Goal: Use online tool/utility: Utilize a website feature to perform a specific function

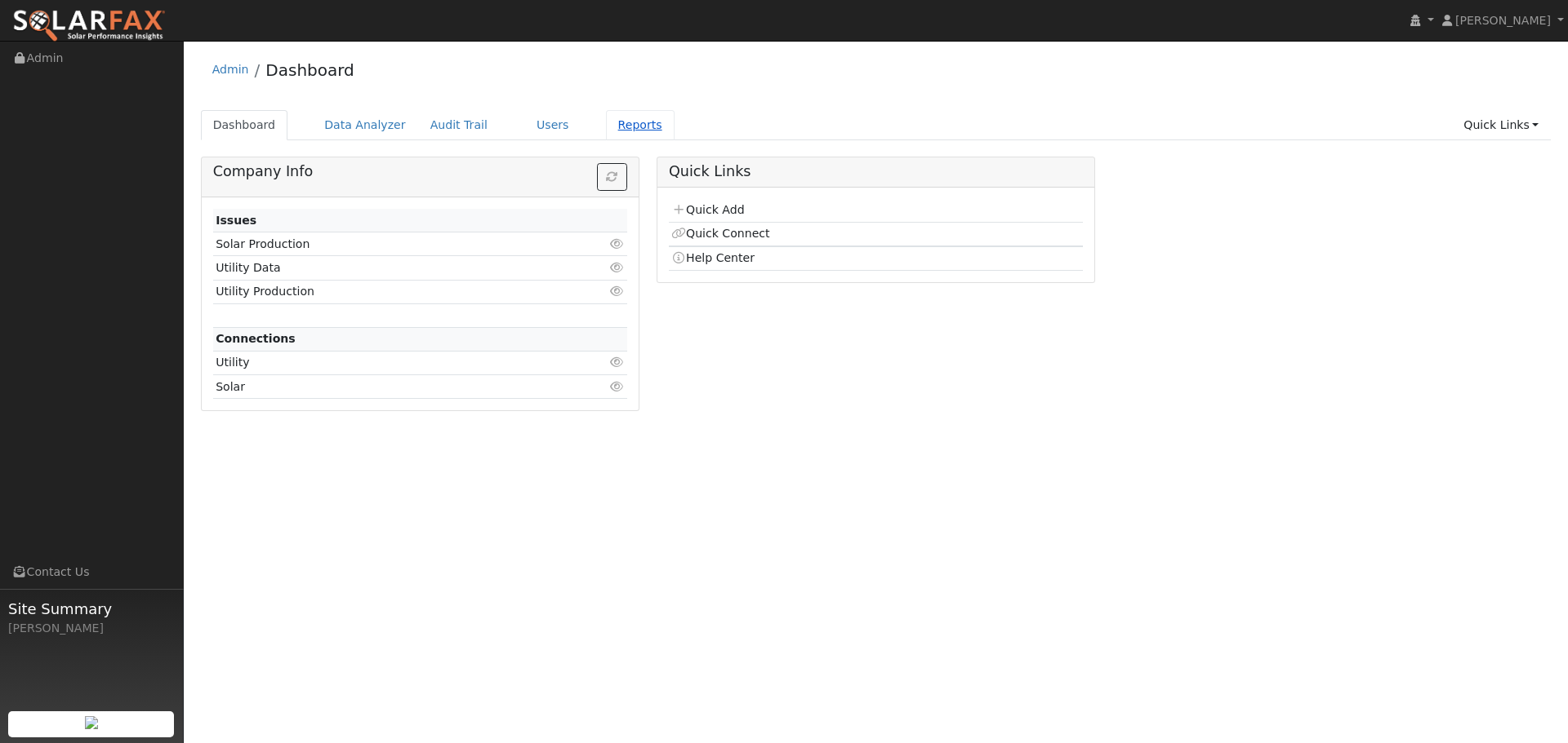
click at [619, 125] on link "Reports" at bounding box center [640, 125] width 68 height 30
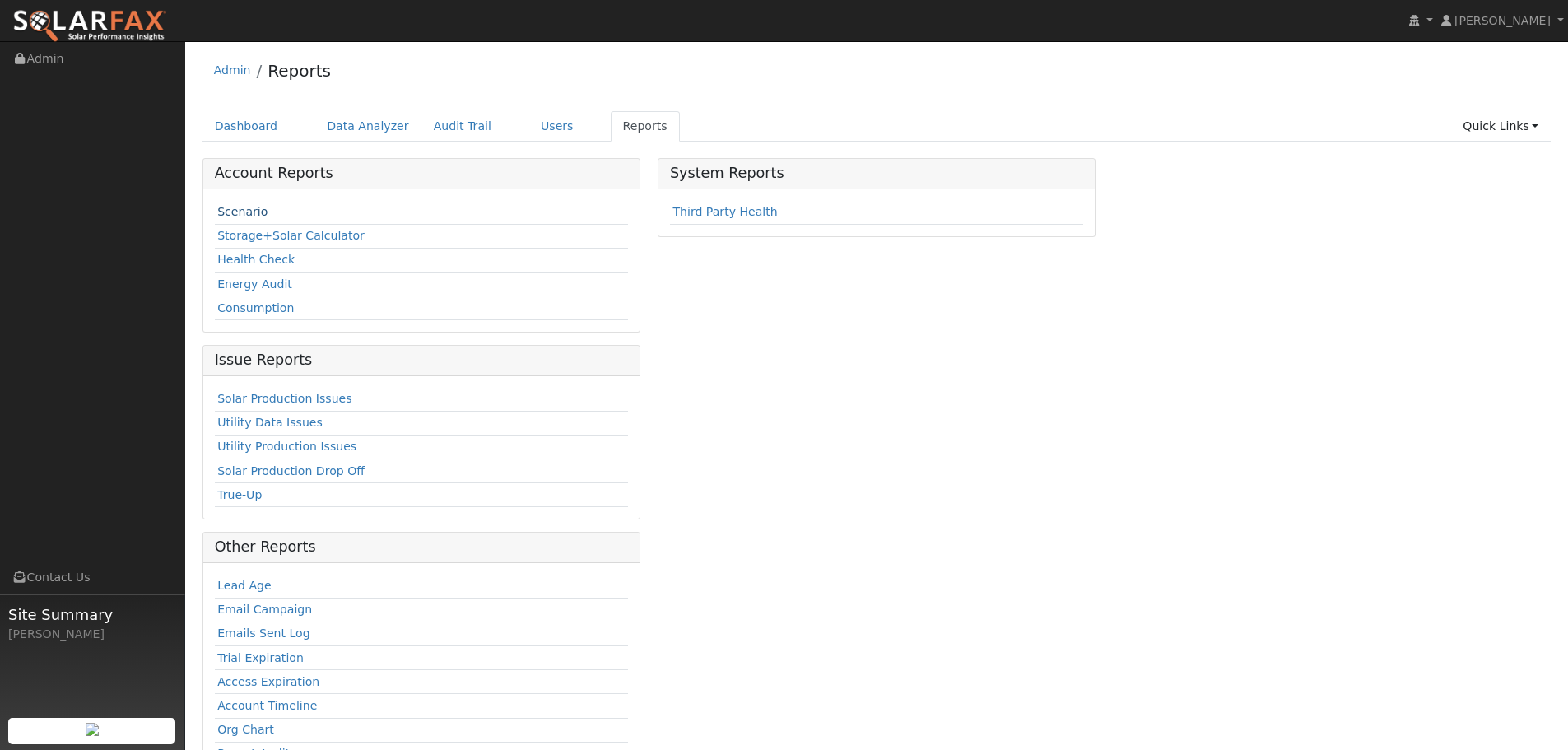
click at [248, 213] on link "Scenario" at bounding box center [242, 211] width 50 height 13
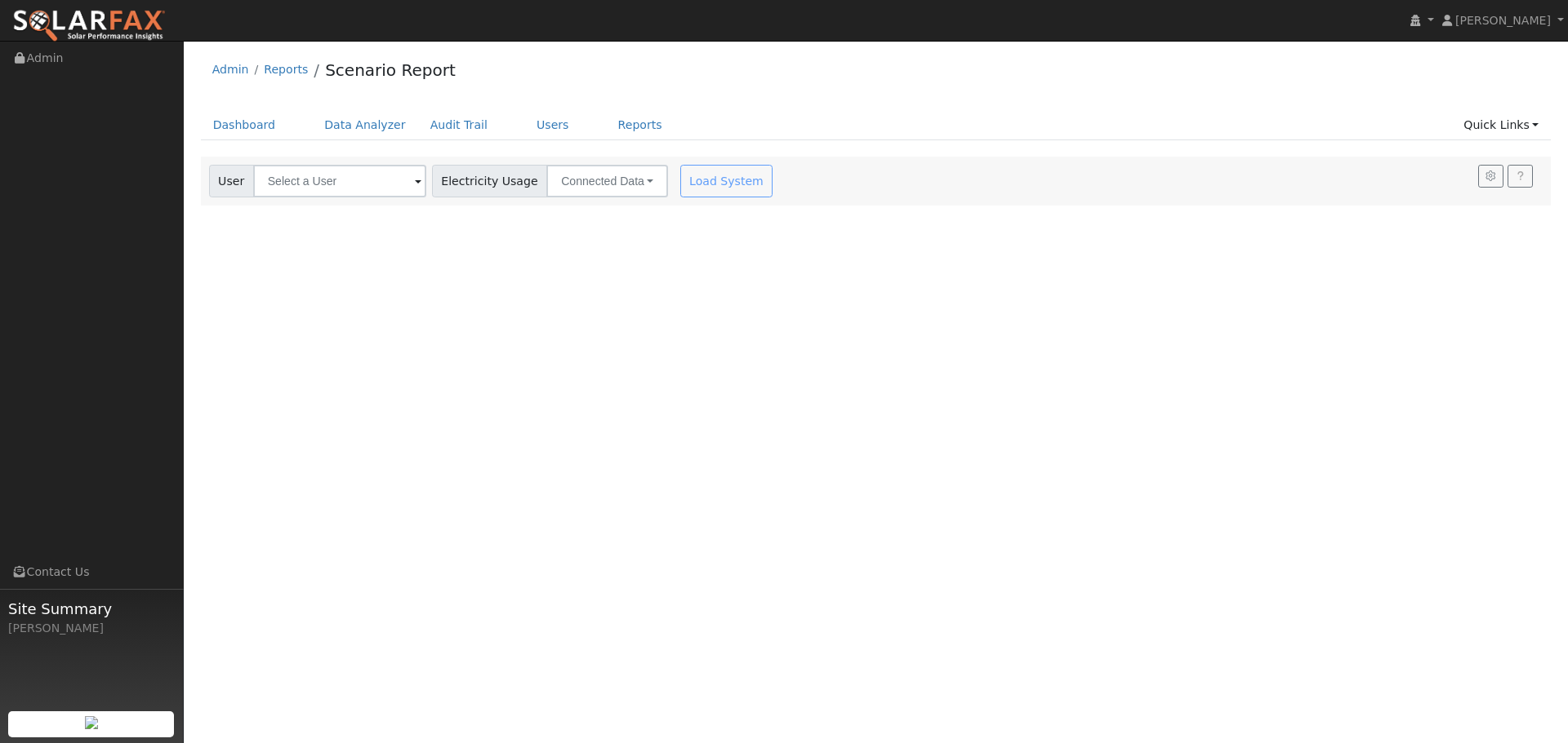
click at [318, 183] on div at bounding box center [876, 181] width 1350 height 49
click at [318, 183] on input "text" at bounding box center [339, 181] width 173 height 32
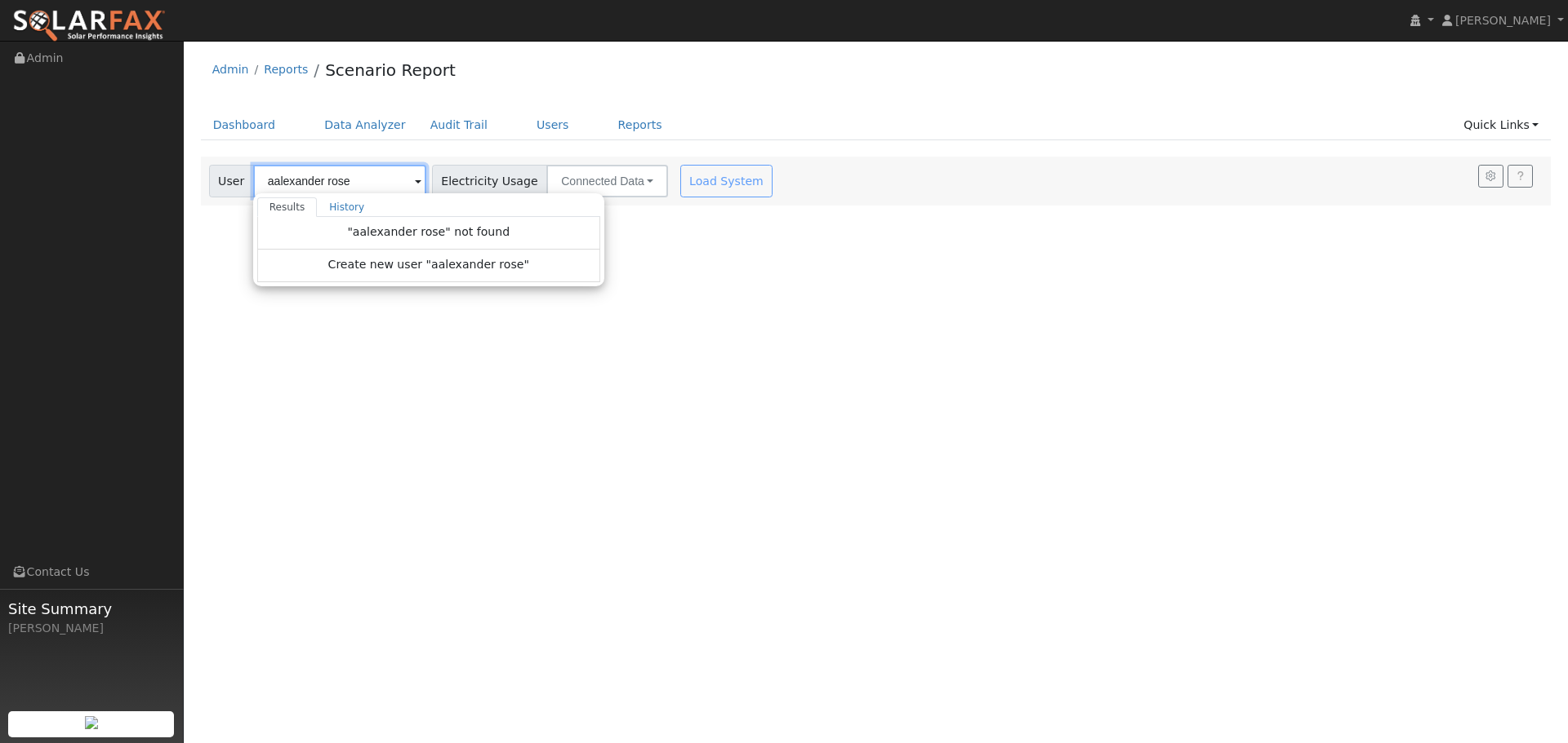
click at [275, 181] on input "aalexander rose" at bounding box center [339, 181] width 173 height 32
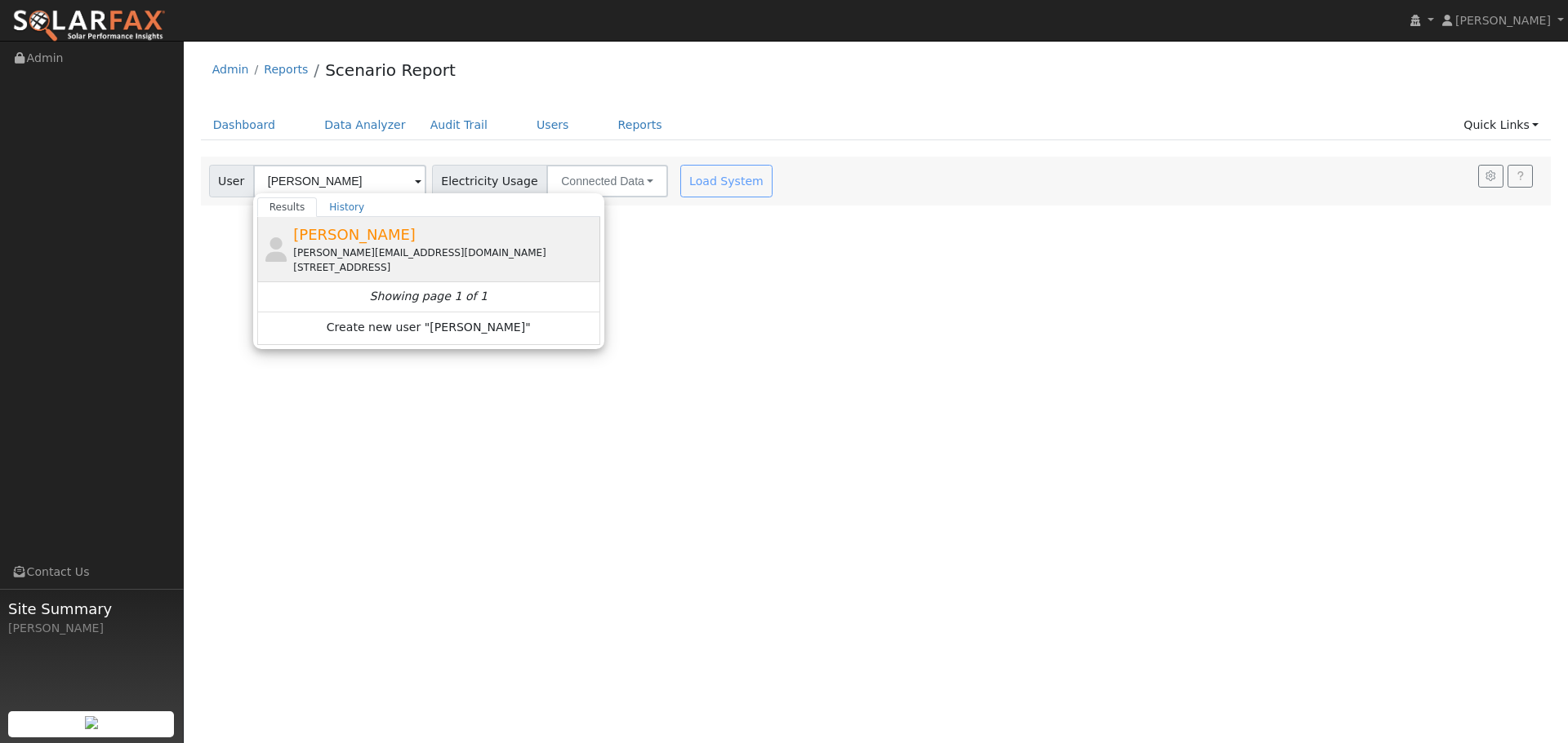
click at [341, 234] on span "Alexander Rose" at bounding box center [354, 235] width 122 height 18
type input "Alexander Rose"
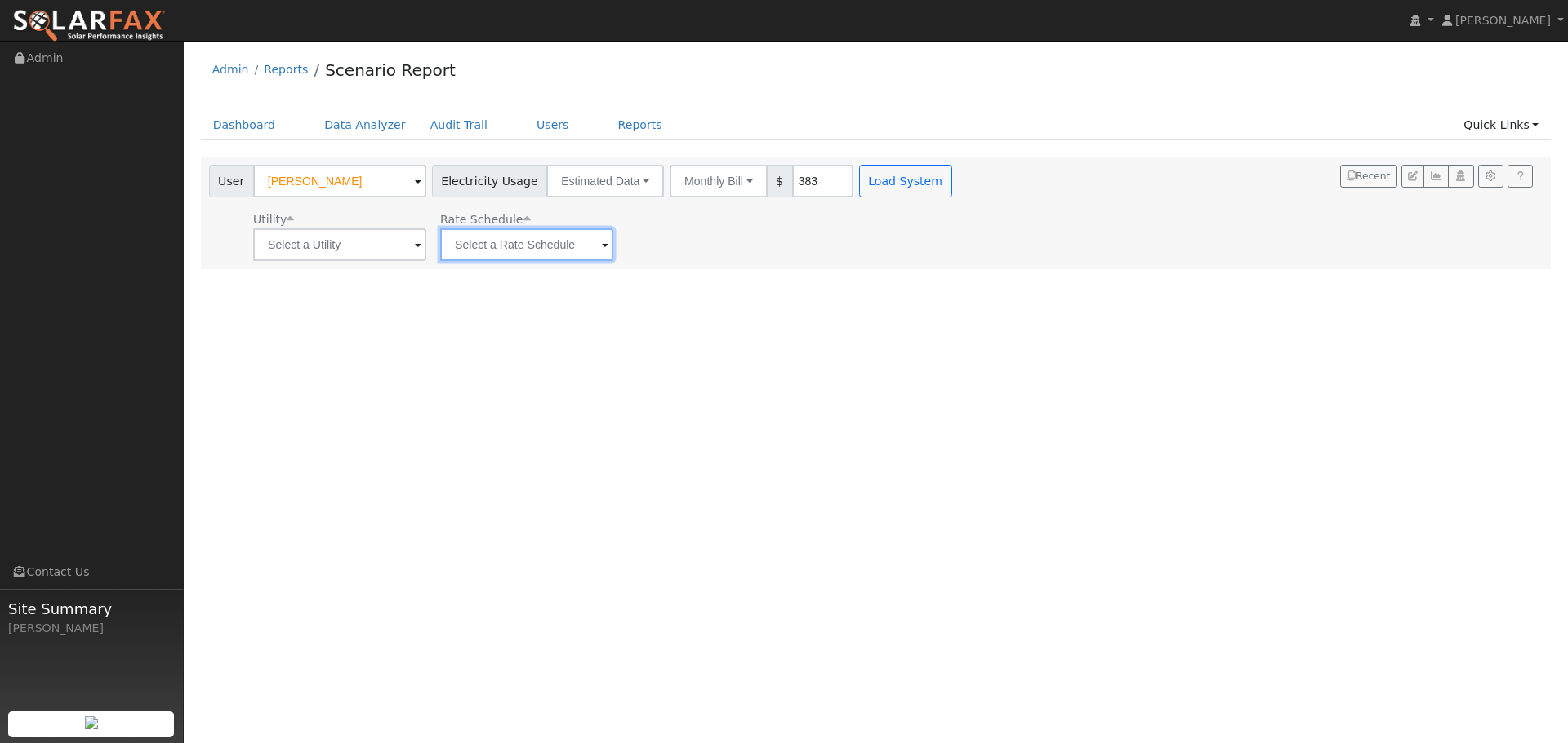
click at [485, 243] on input "text" at bounding box center [527, 244] width 173 height 32
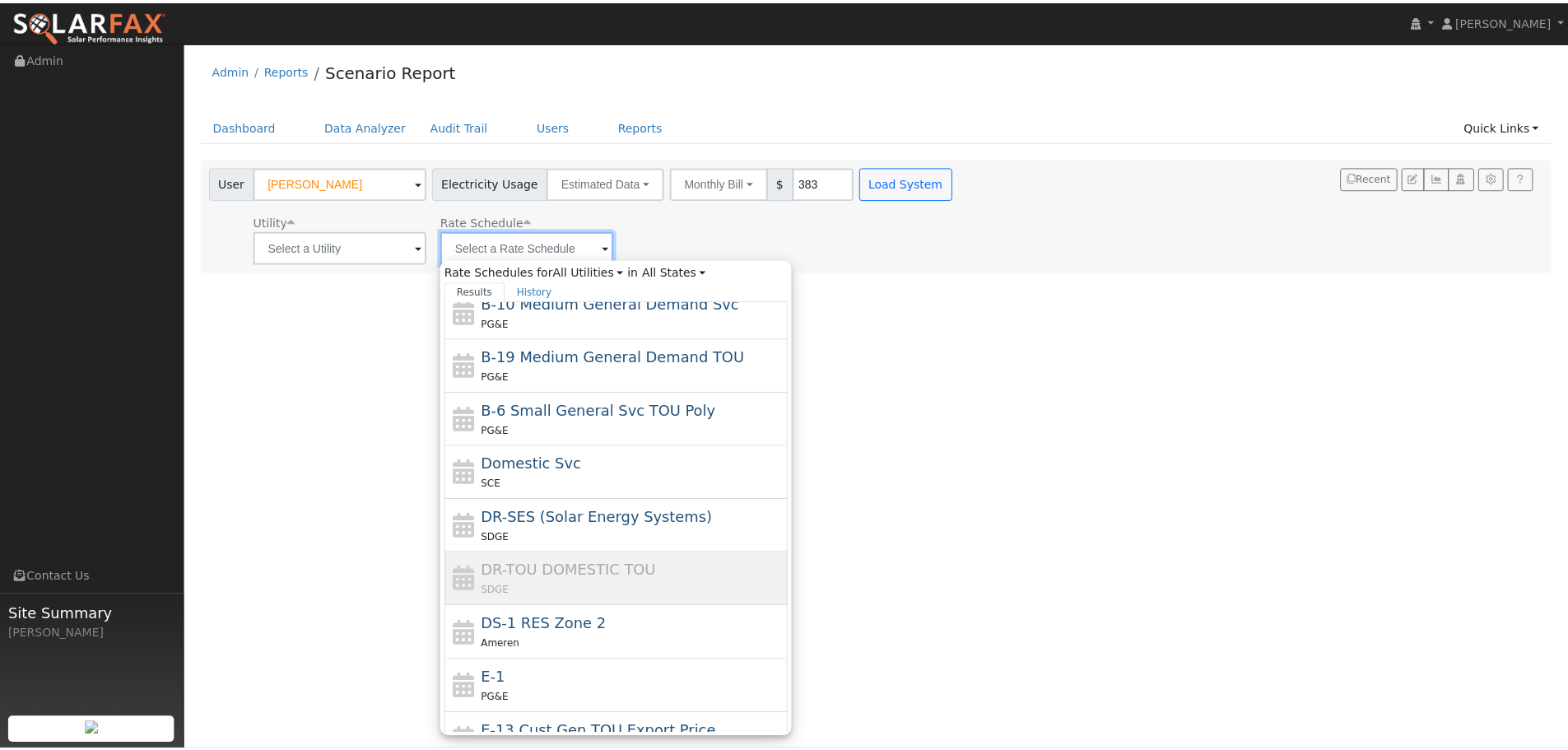
scroll to position [329, 0]
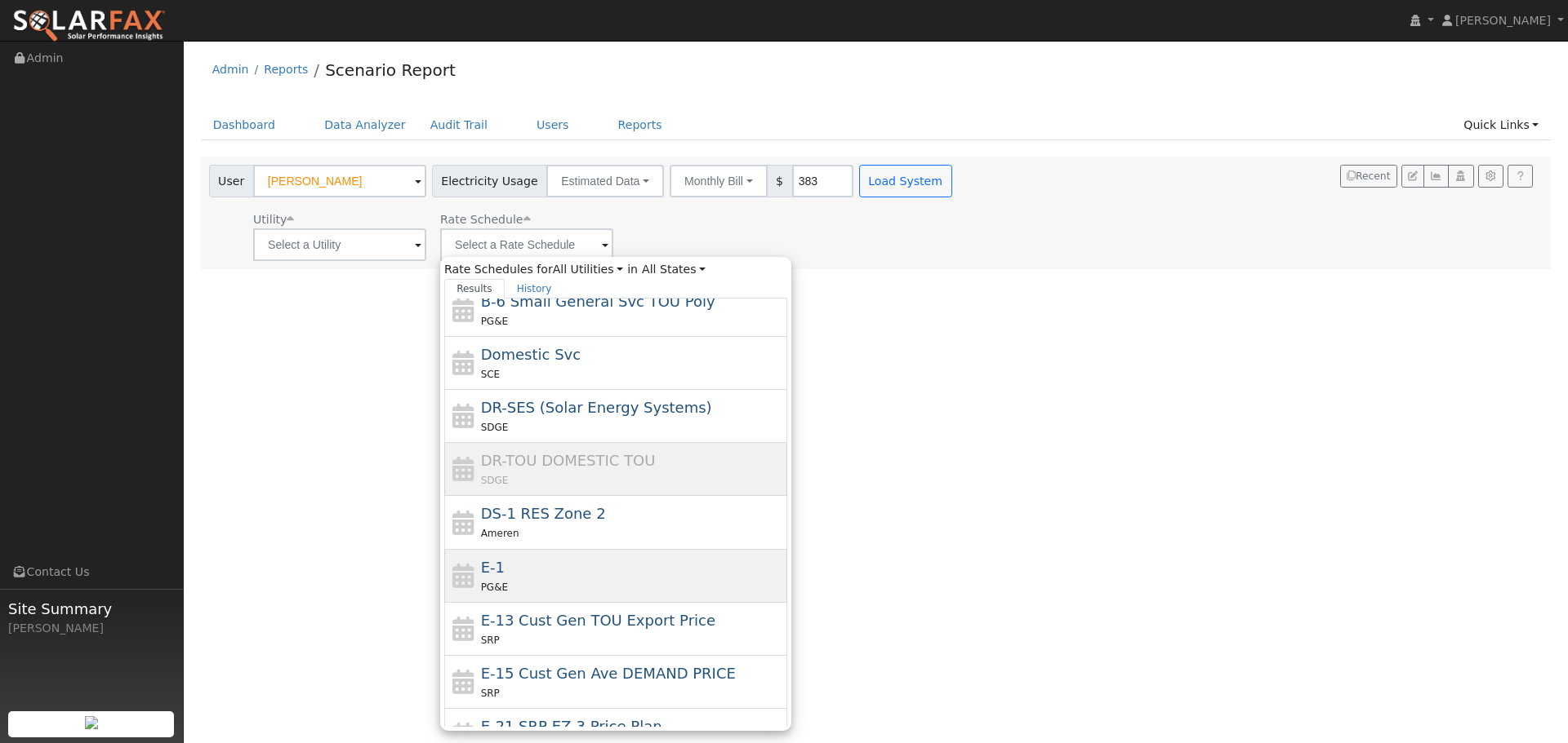
click at [539, 569] on div "E-1 PG&E" at bounding box center [632, 576] width 303 height 39
type input "E-1"
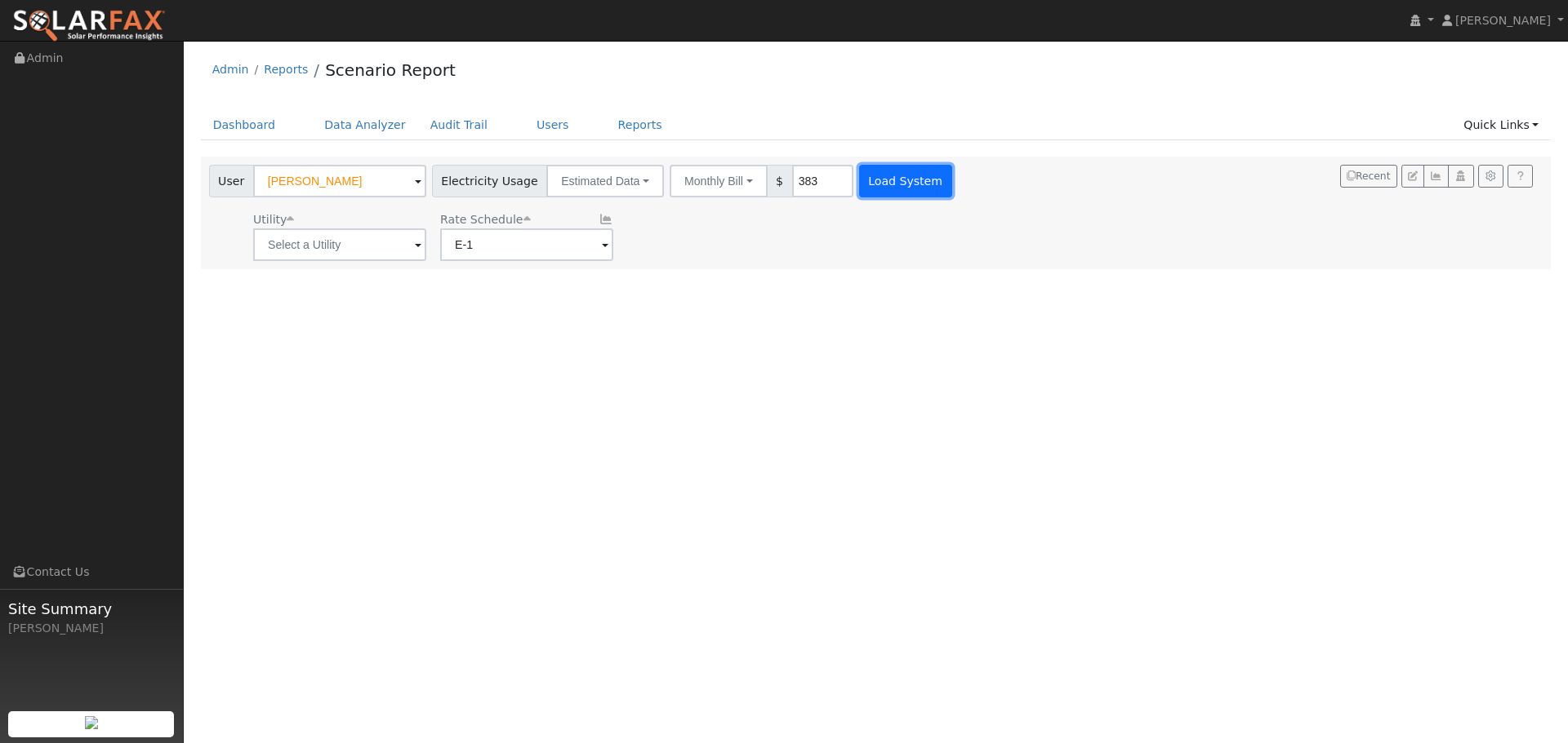
click at [879, 178] on button "Load System" at bounding box center [905, 181] width 93 height 32
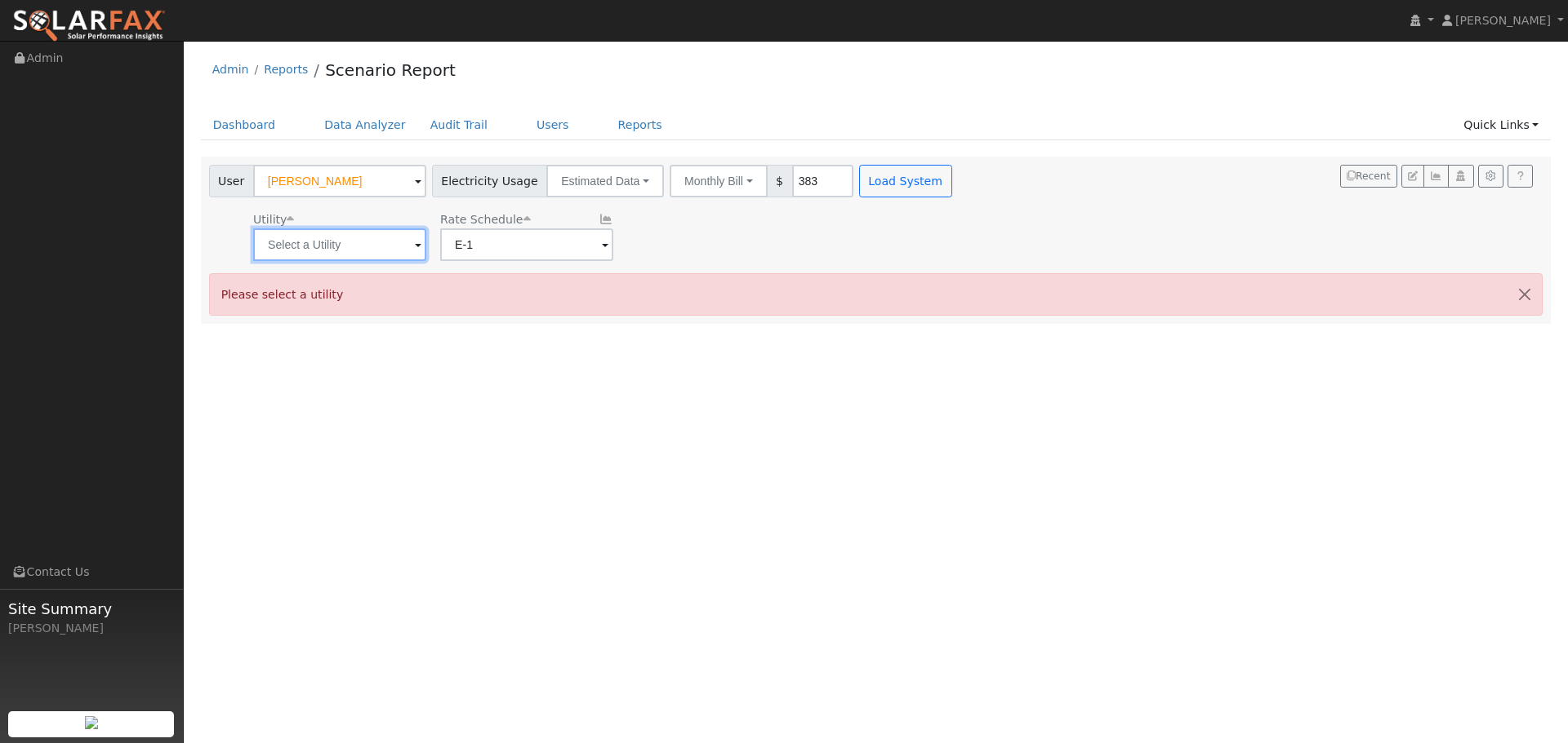
click at [290, 250] on input "text" at bounding box center [339, 244] width 173 height 32
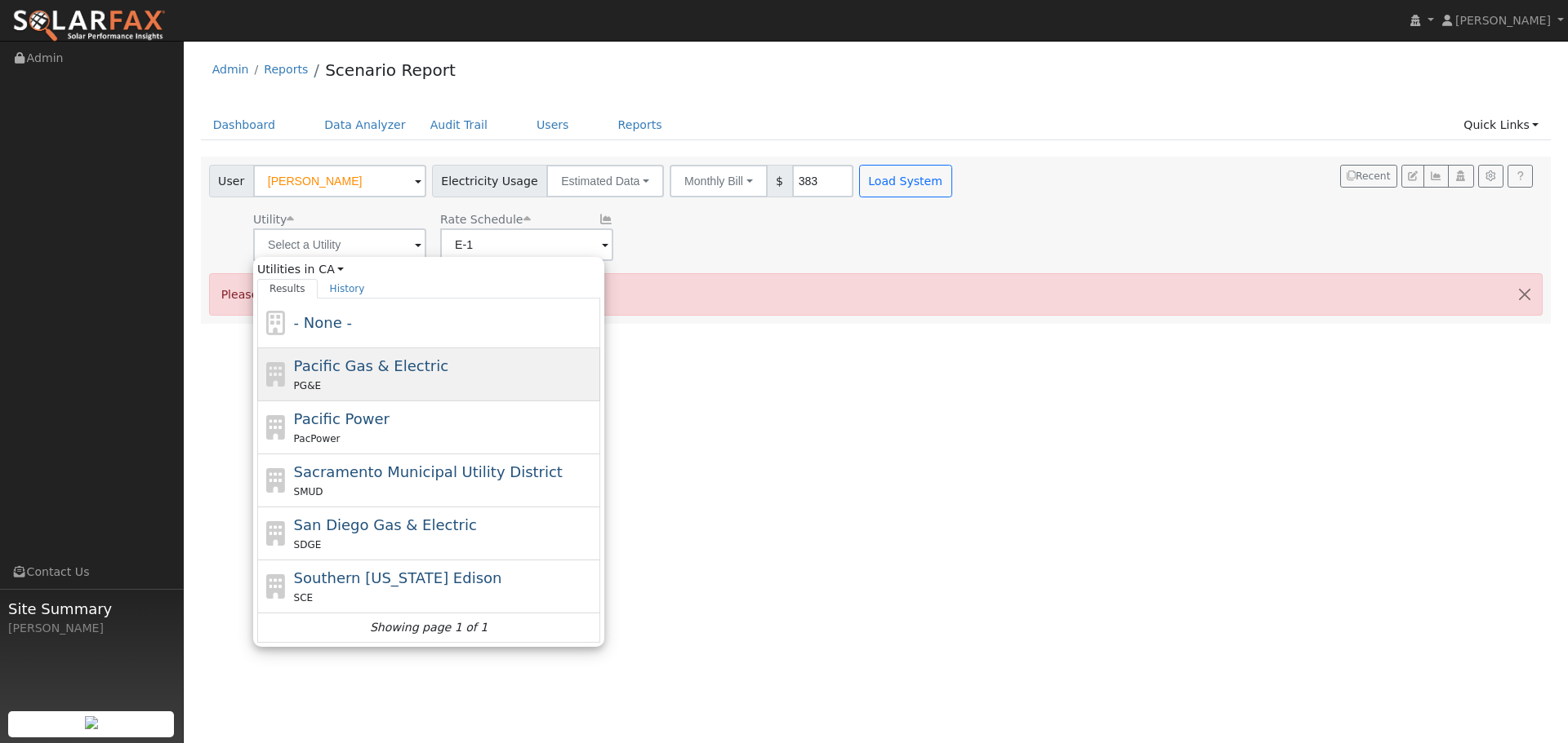
click at [322, 372] on span "Pacific Gas & Electric" at bounding box center [371, 366] width 154 height 18
type input "Pacific Gas & Electric"
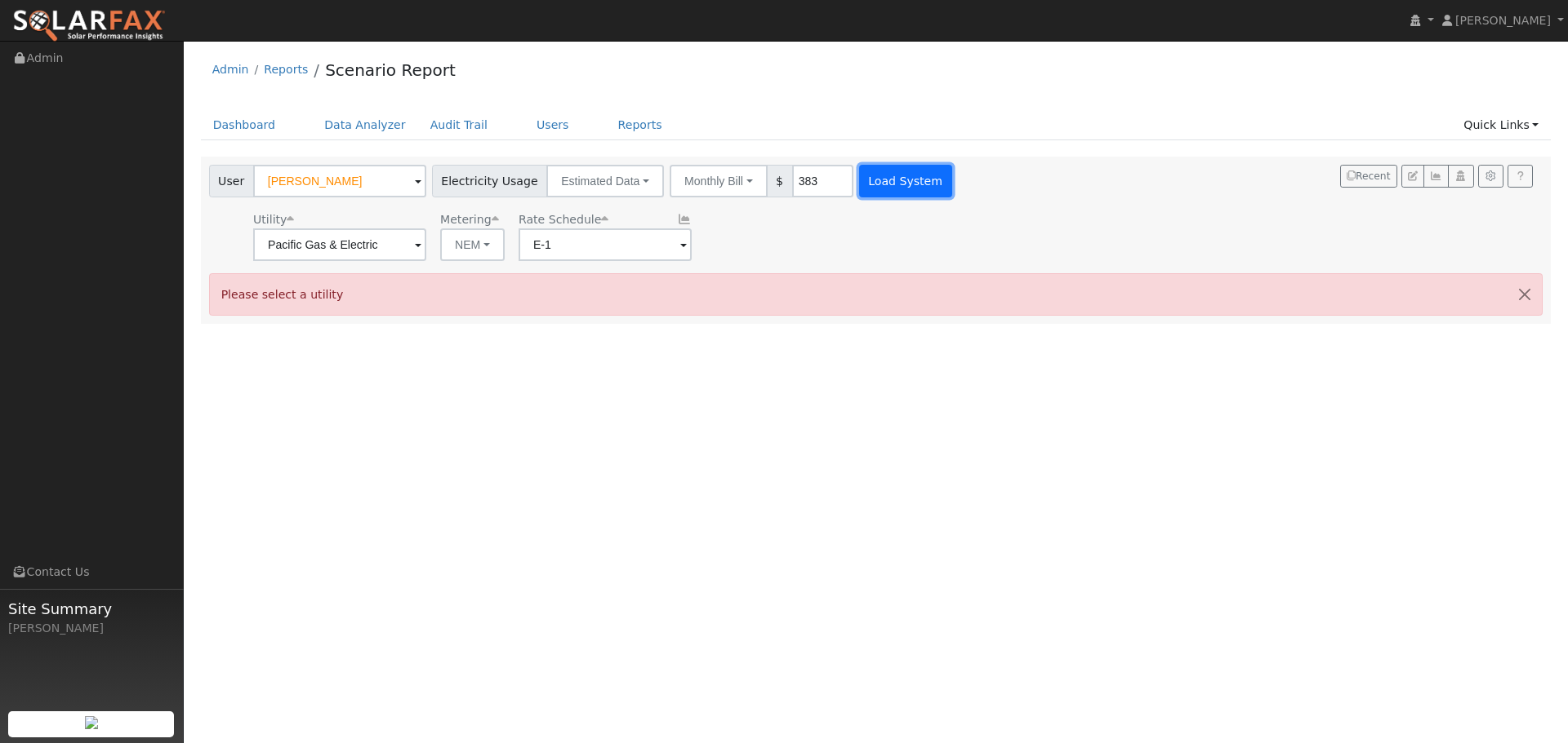
click at [872, 186] on button "Load System" at bounding box center [905, 181] width 93 height 32
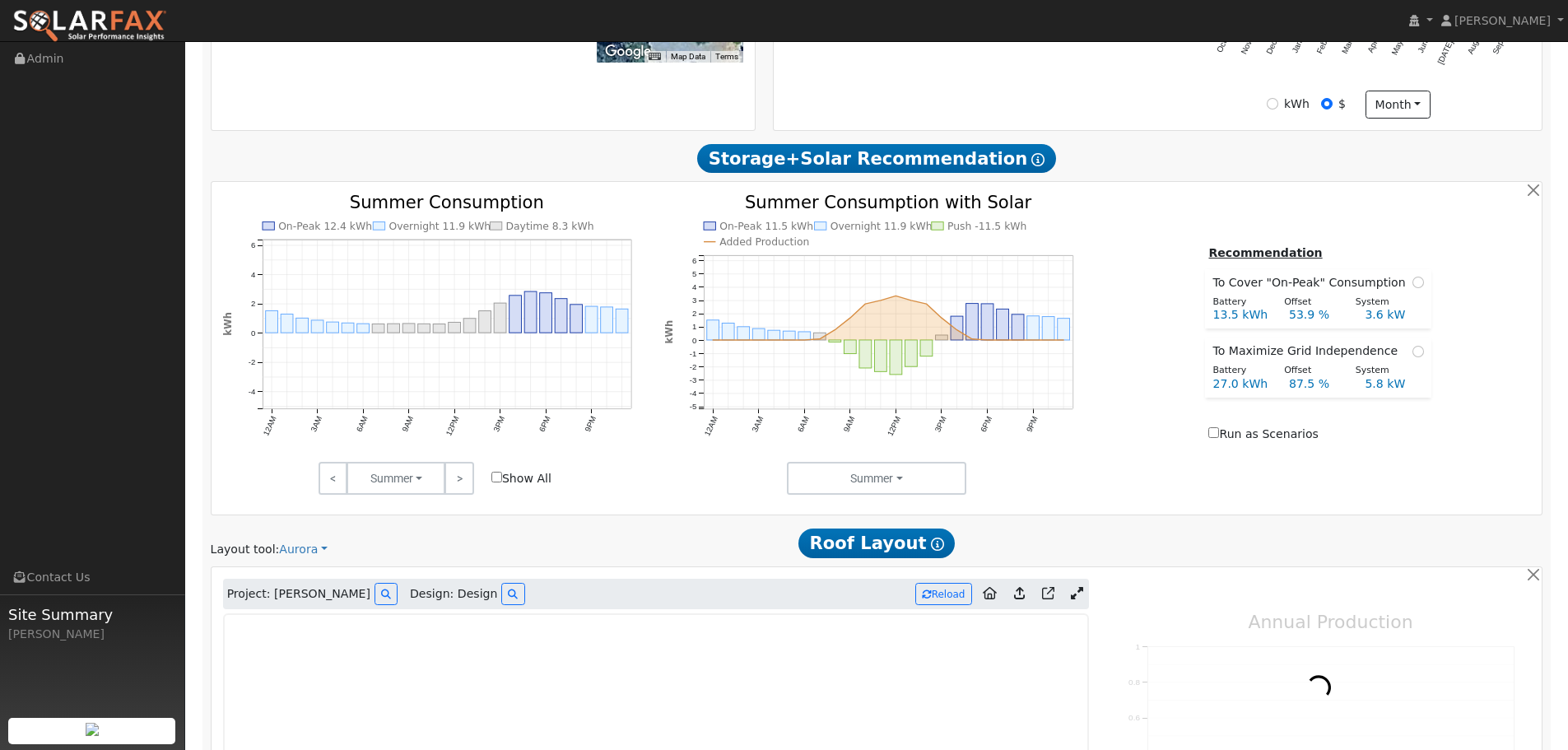
type input "0"
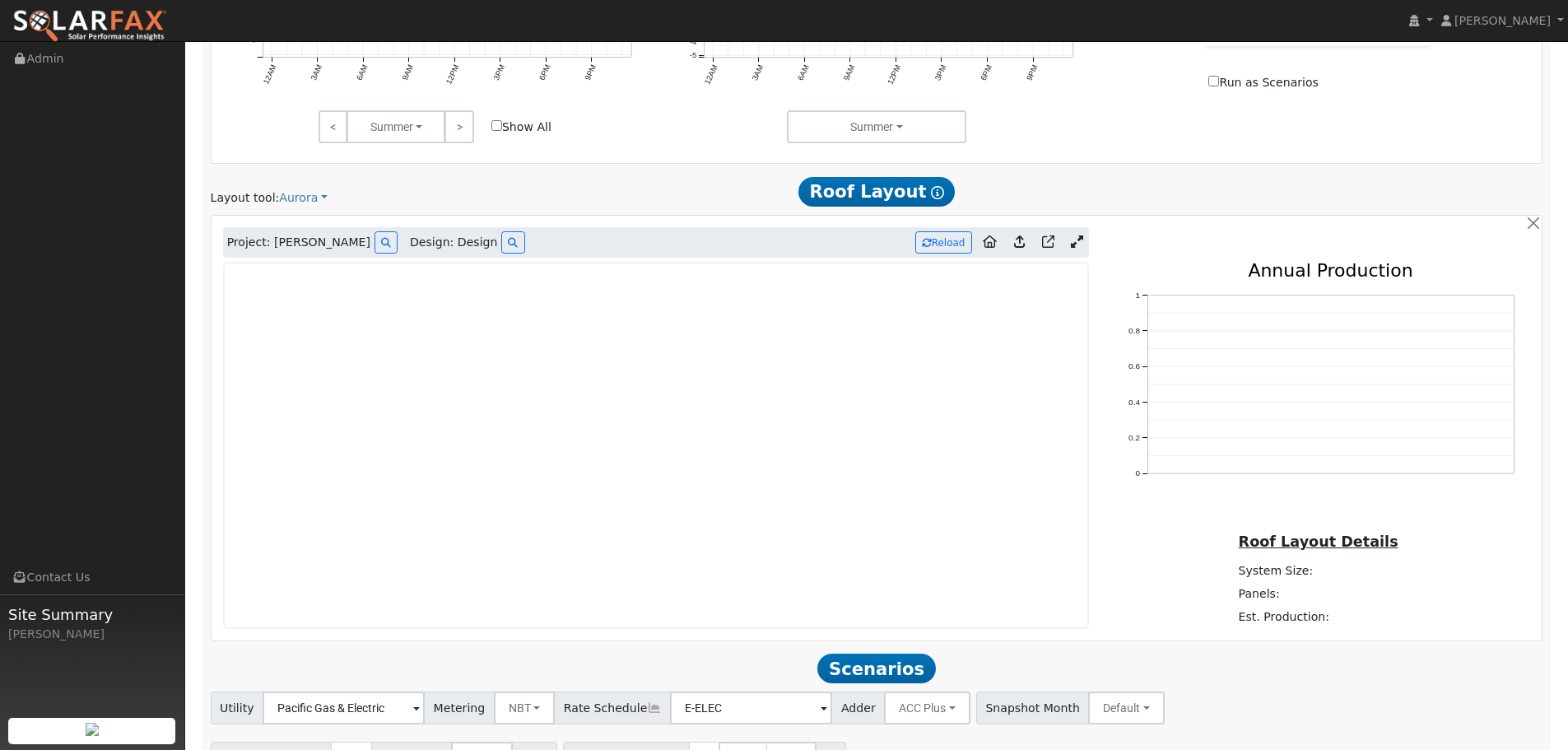
scroll to position [906, 0]
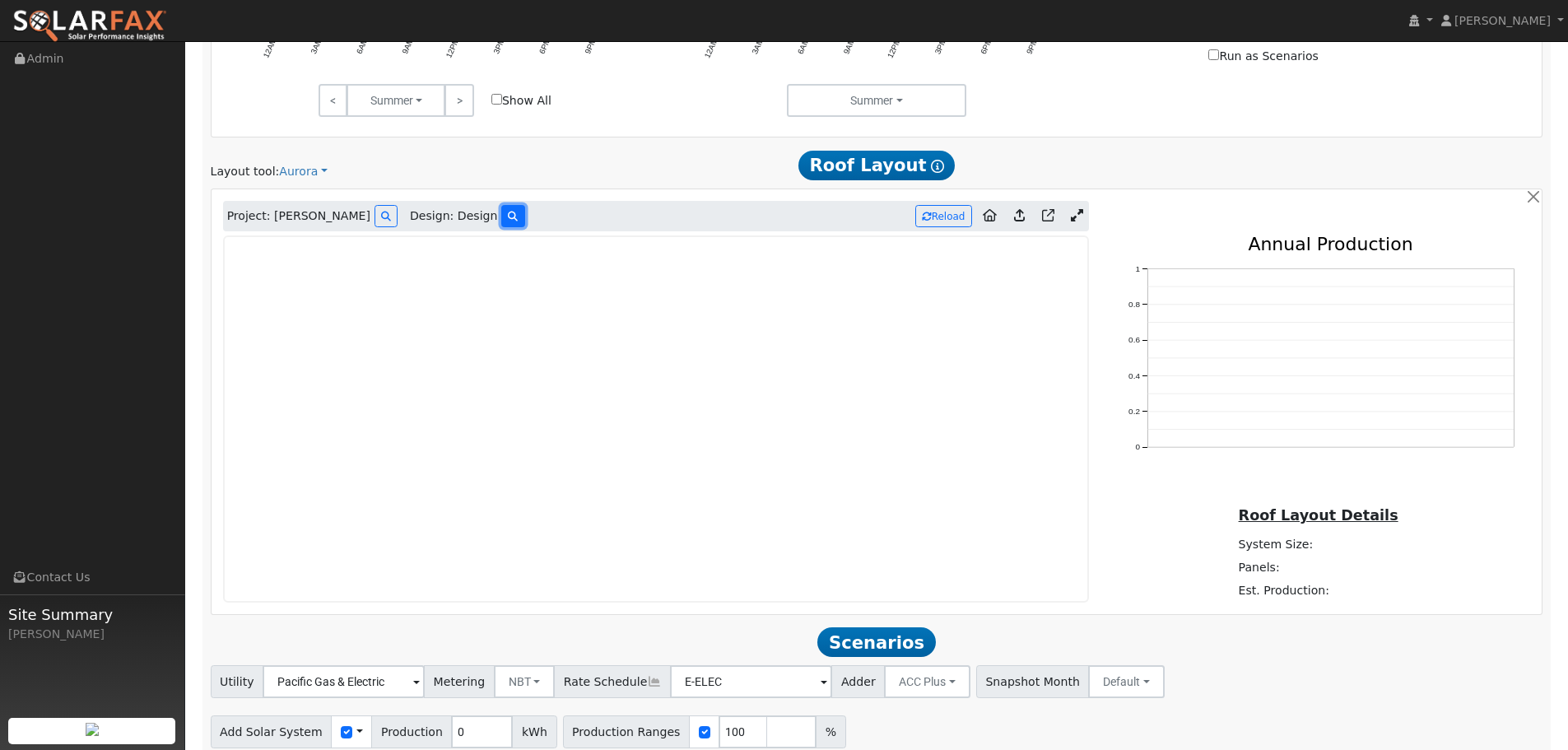
click at [508, 218] on icon at bounding box center [513, 217] width 10 height 10
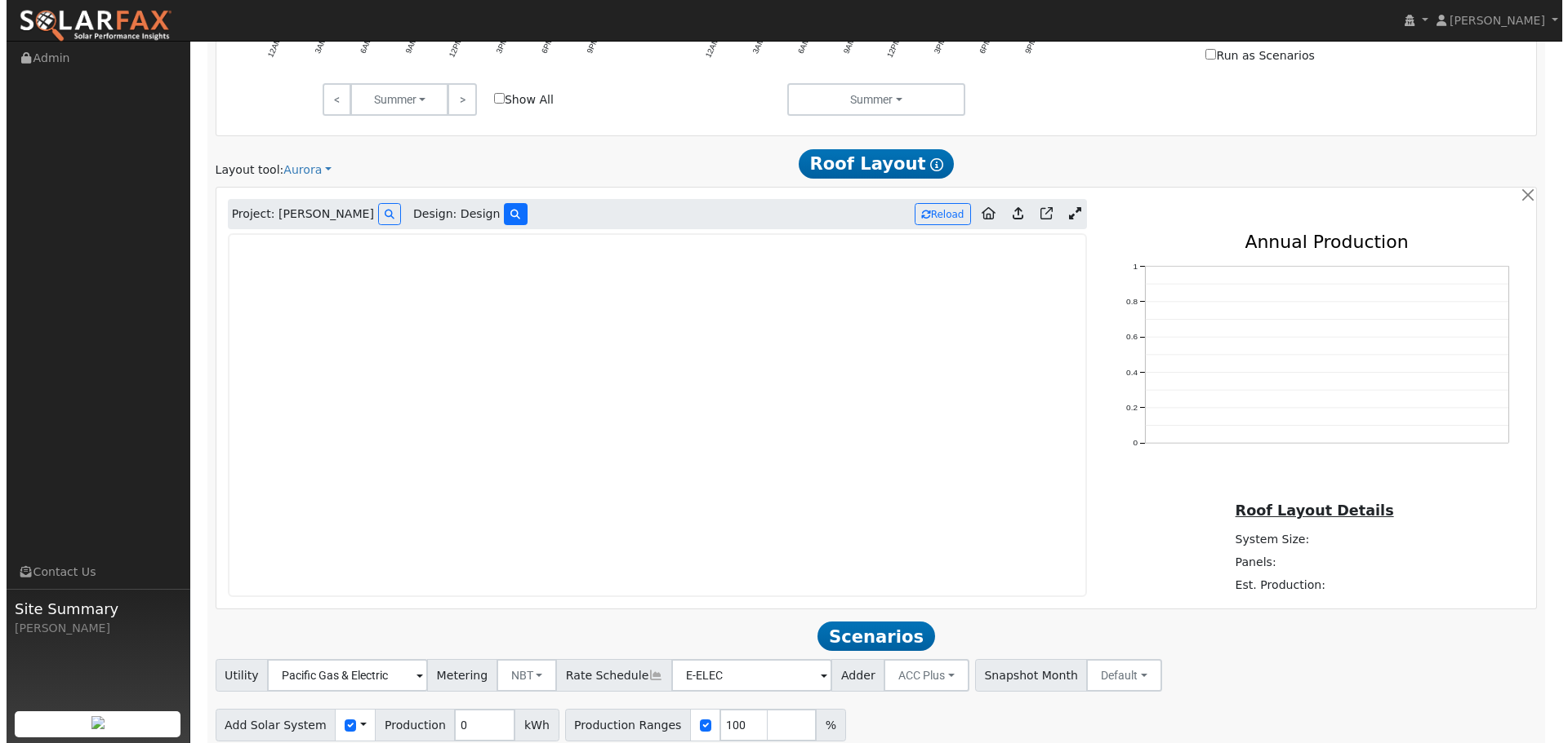
scroll to position [899, 0]
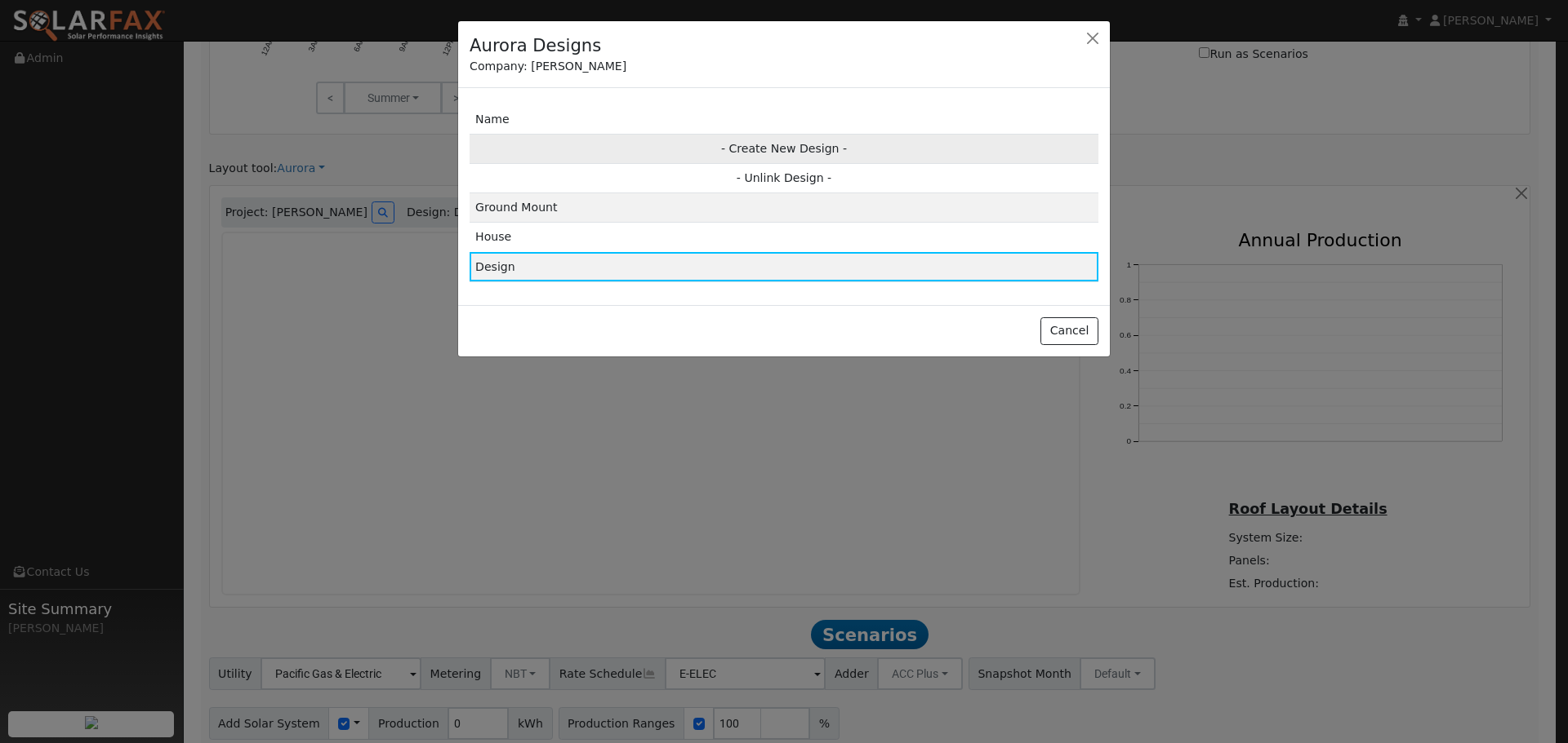
click at [761, 149] on td "- Create New Design -" at bounding box center [784, 148] width 629 height 29
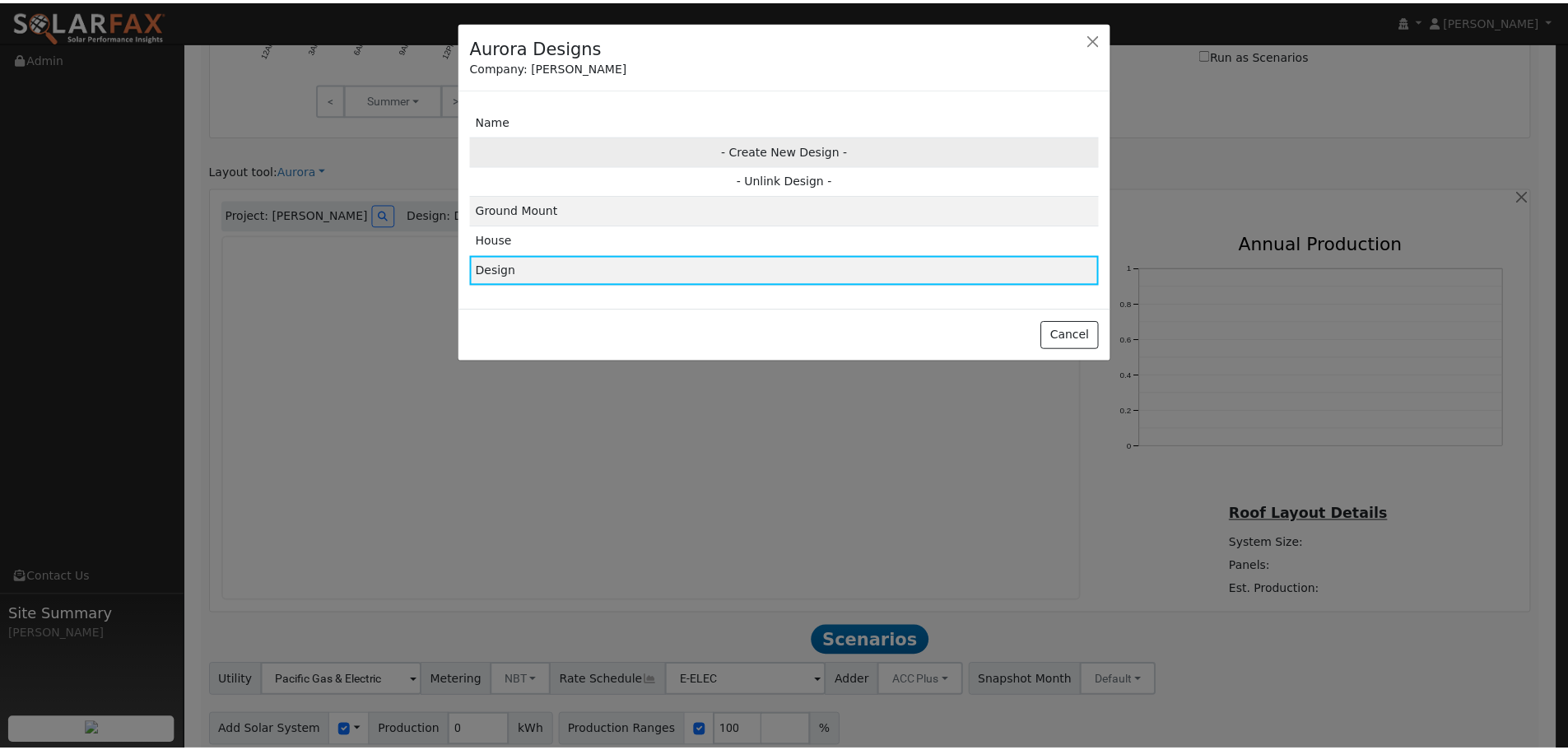
scroll to position [910, 0]
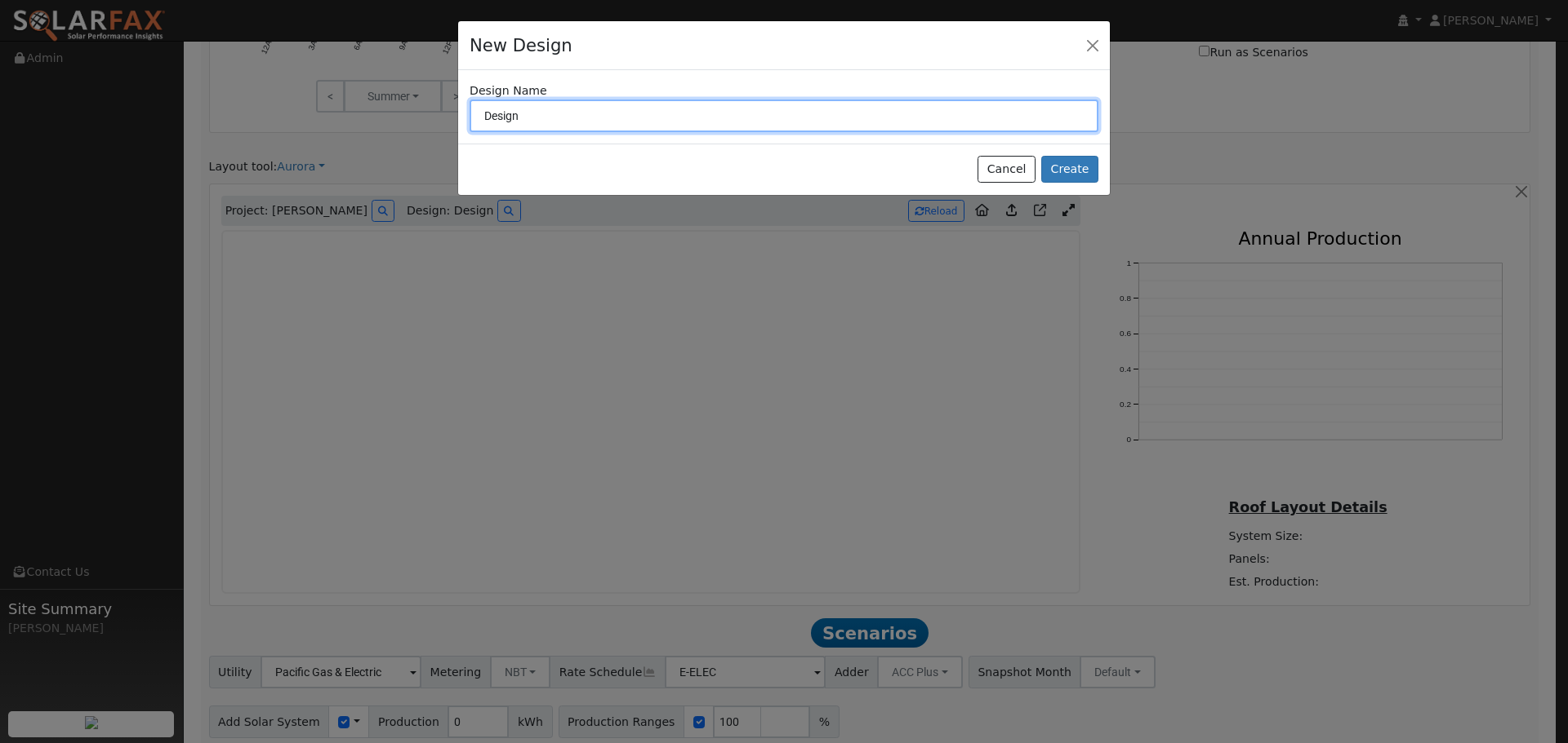
drag, startPoint x: 485, startPoint y: 114, endPoint x: 467, endPoint y: 116, distance: 18.1
click at [467, 116] on div "Design Name Design" at bounding box center [784, 106] width 646 height 50
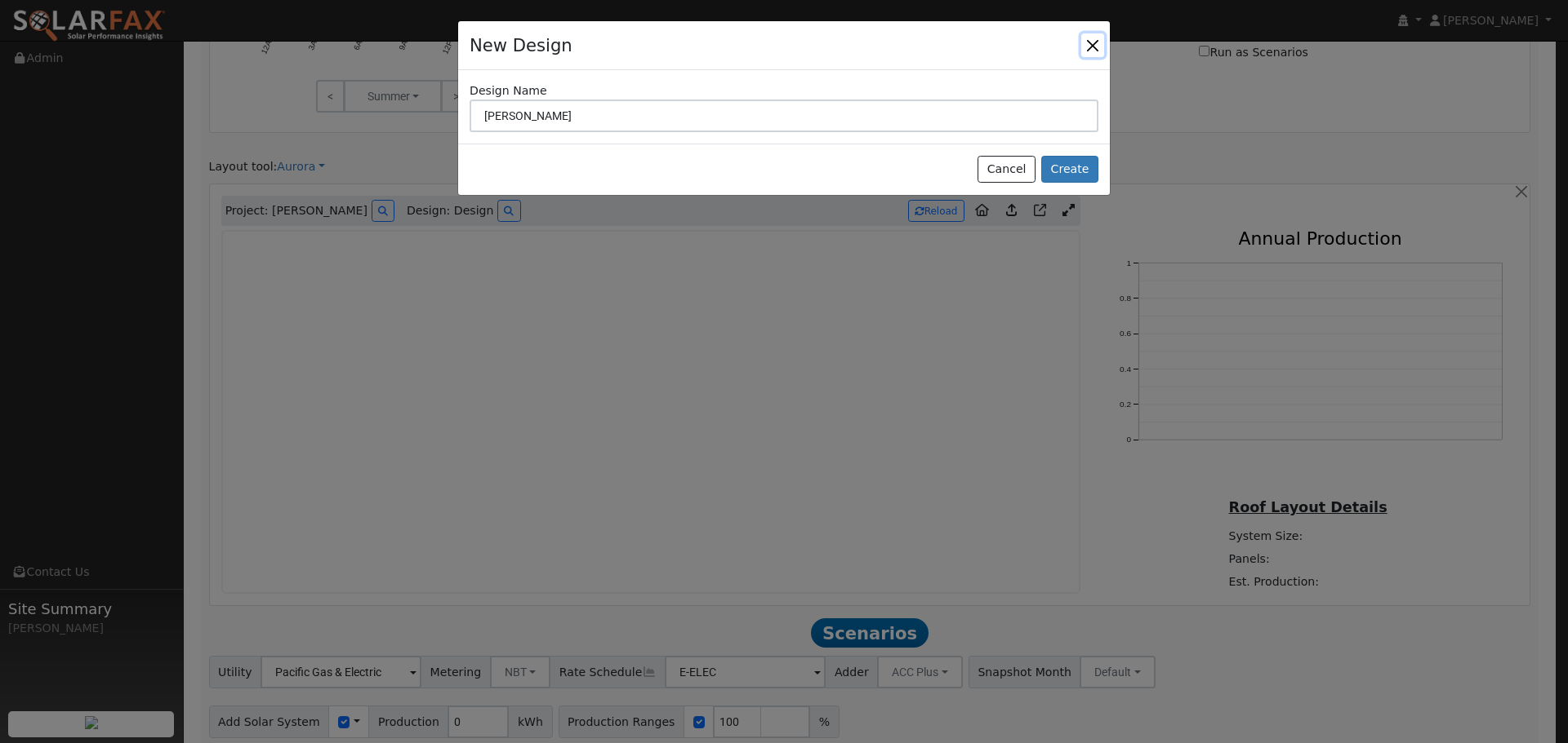
click at [1090, 49] on button "button" at bounding box center [1092, 44] width 22 height 22
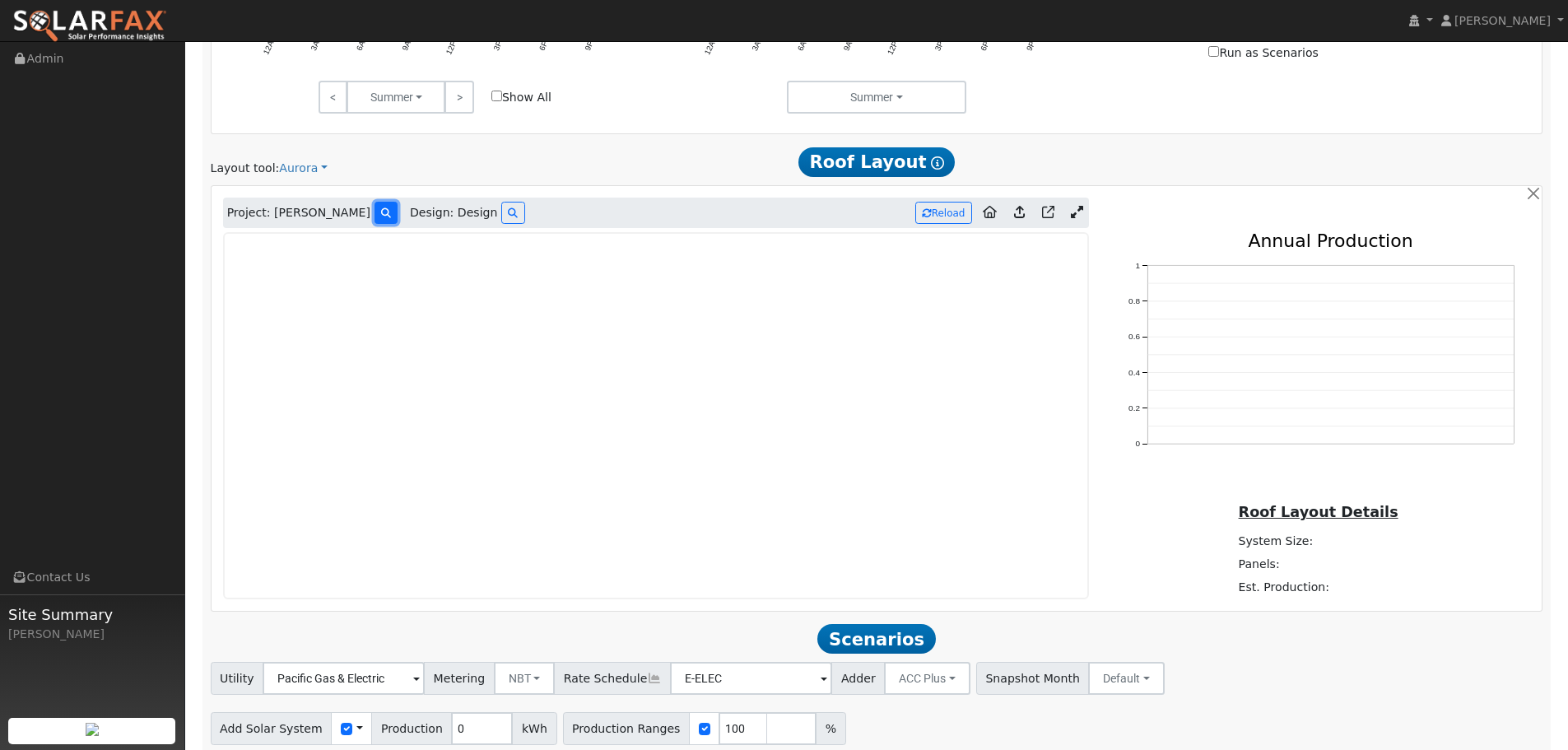
click at [381, 217] on icon at bounding box center [386, 213] width 10 height 10
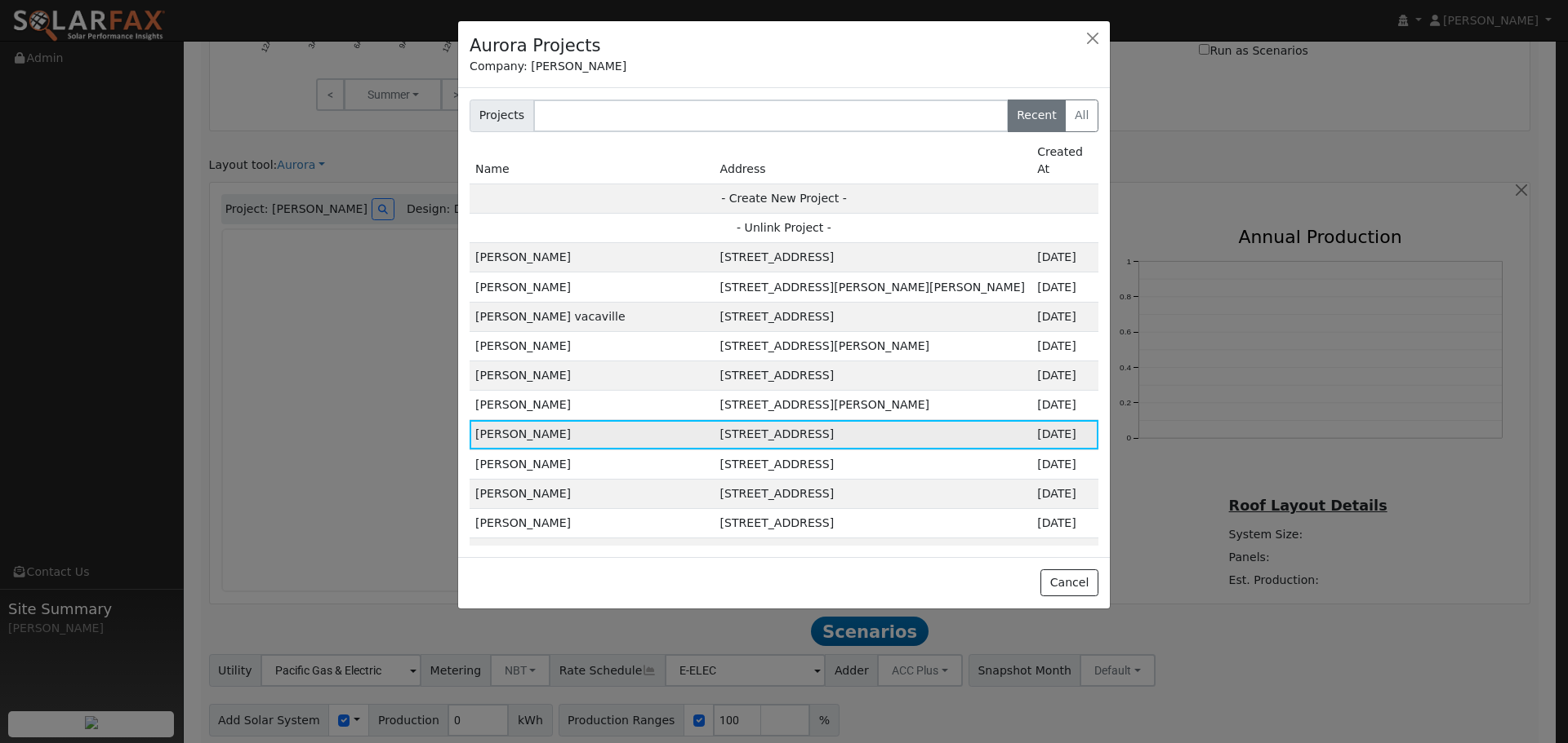
click at [530, 420] on td "Alexander Rose" at bounding box center [592, 434] width 244 height 29
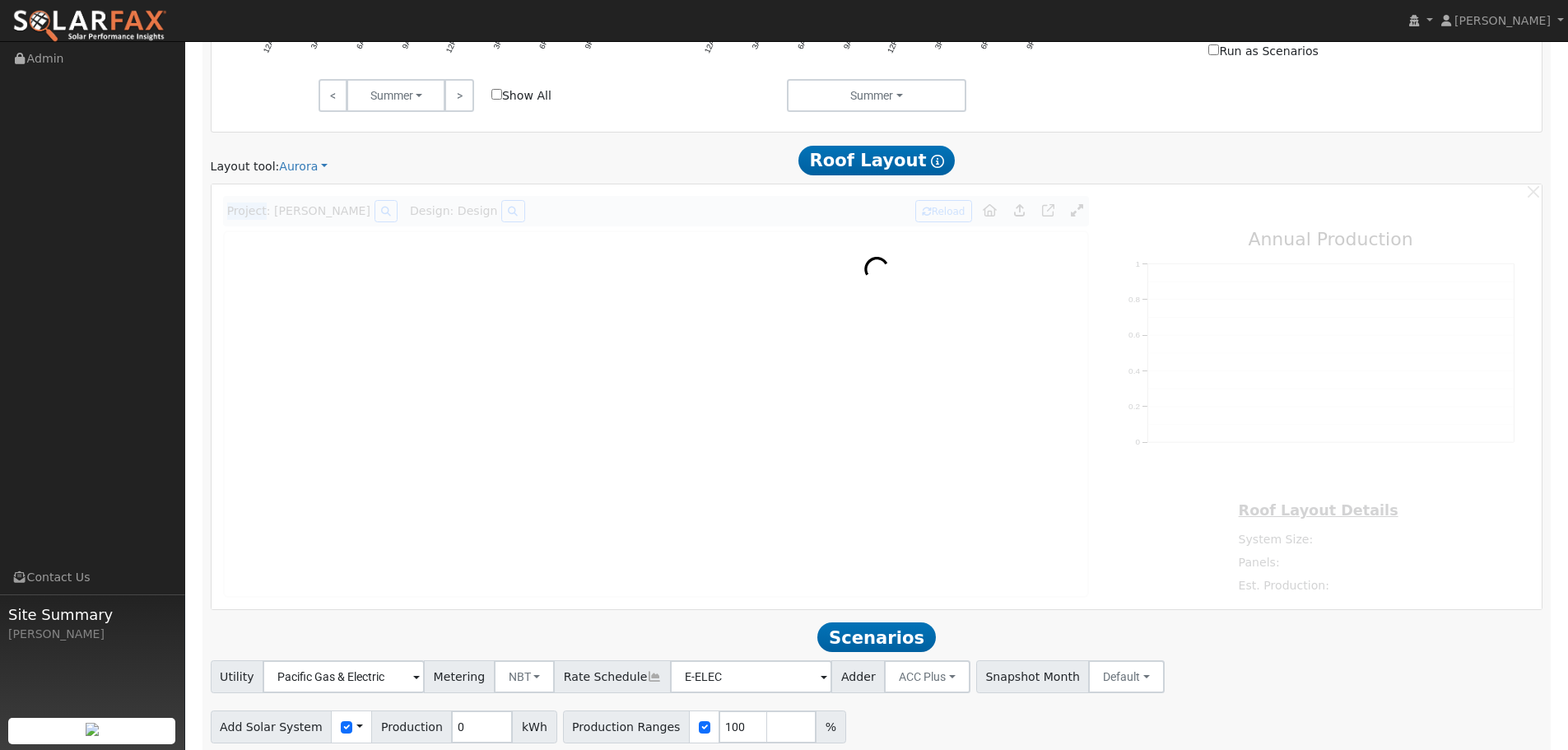
click at [534, 424] on div at bounding box center [878, 396] width 1332 height 425
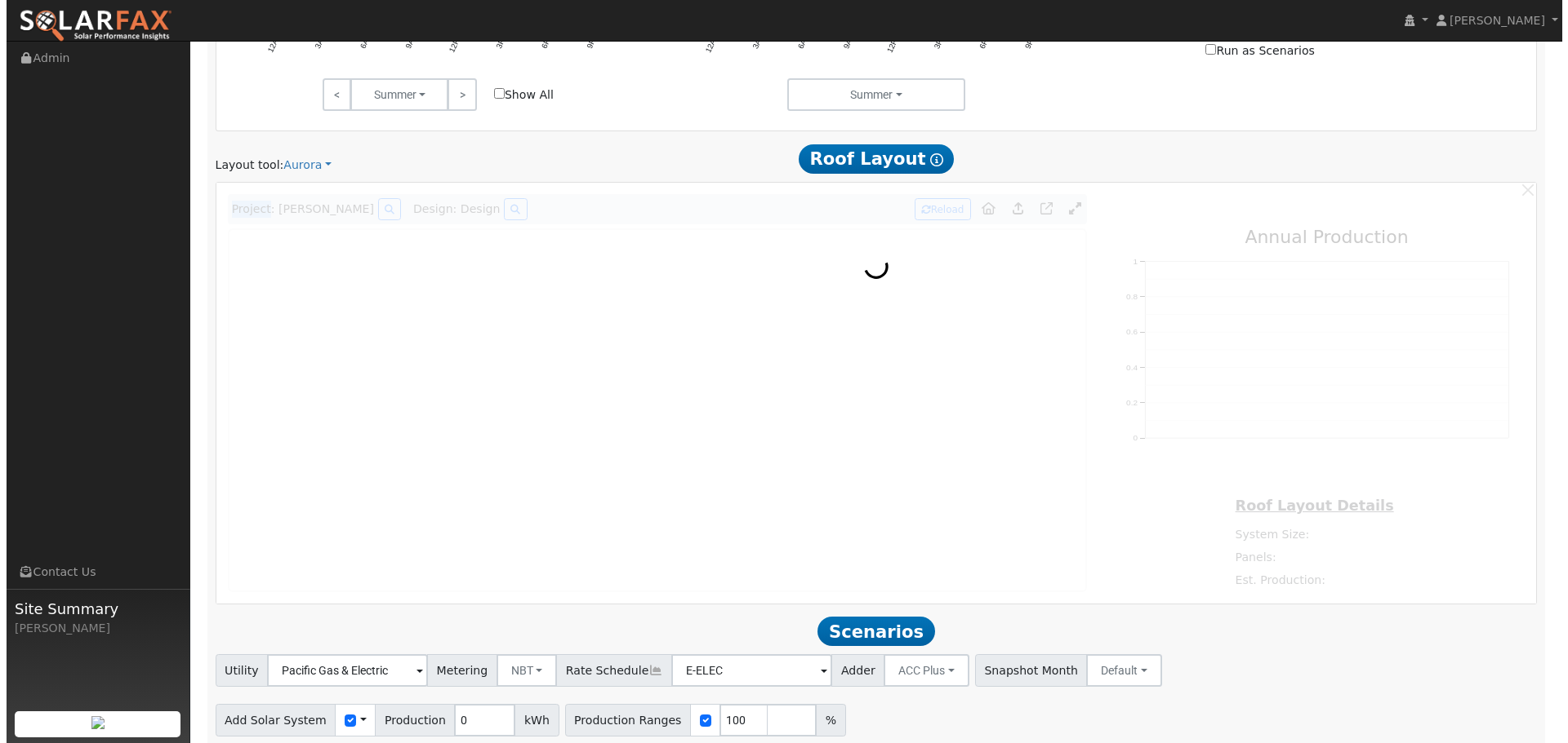
scroll to position [904, 0]
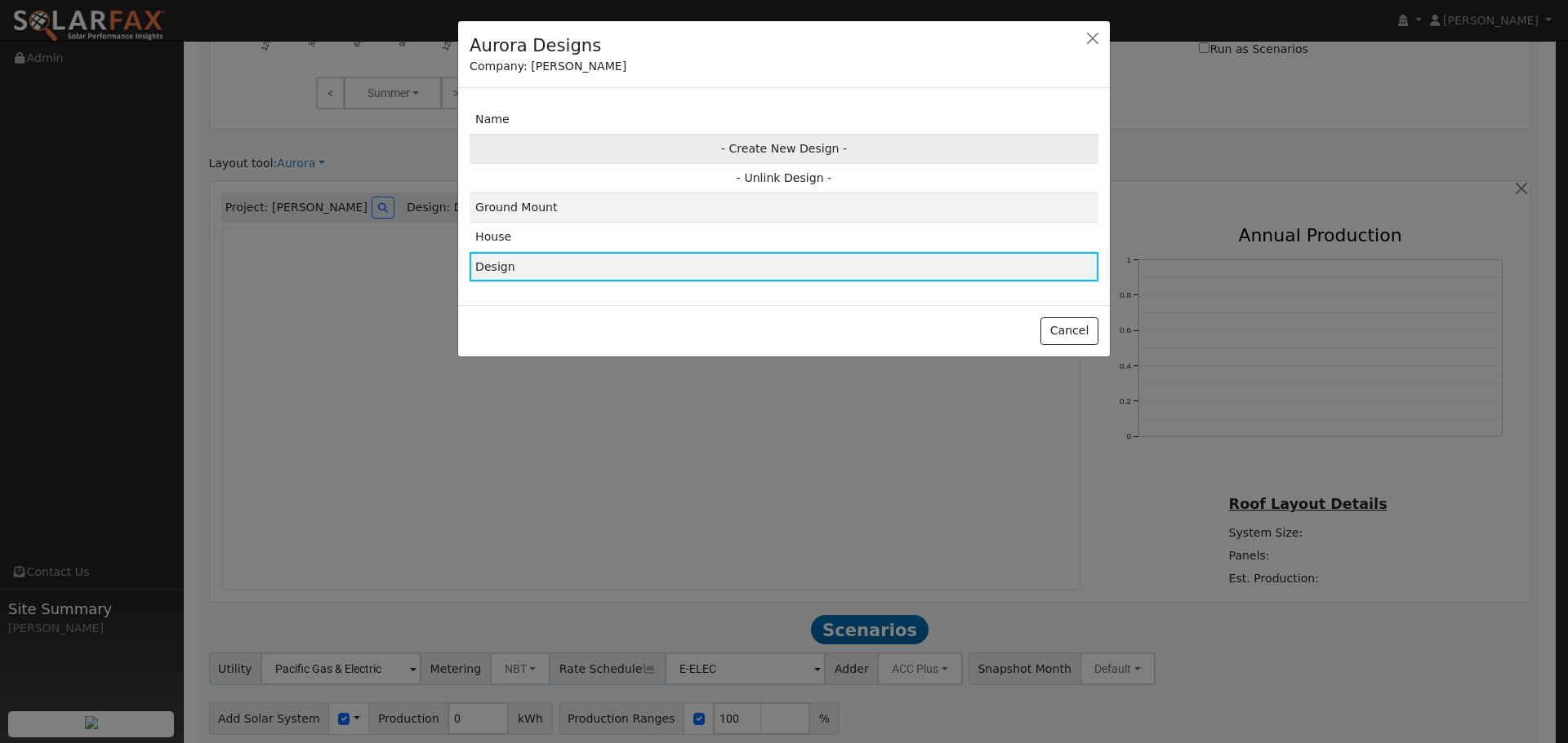
click at [828, 149] on td "- Create New Design -" at bounding box center [784, 148] width 629 height 29
type input "Design"
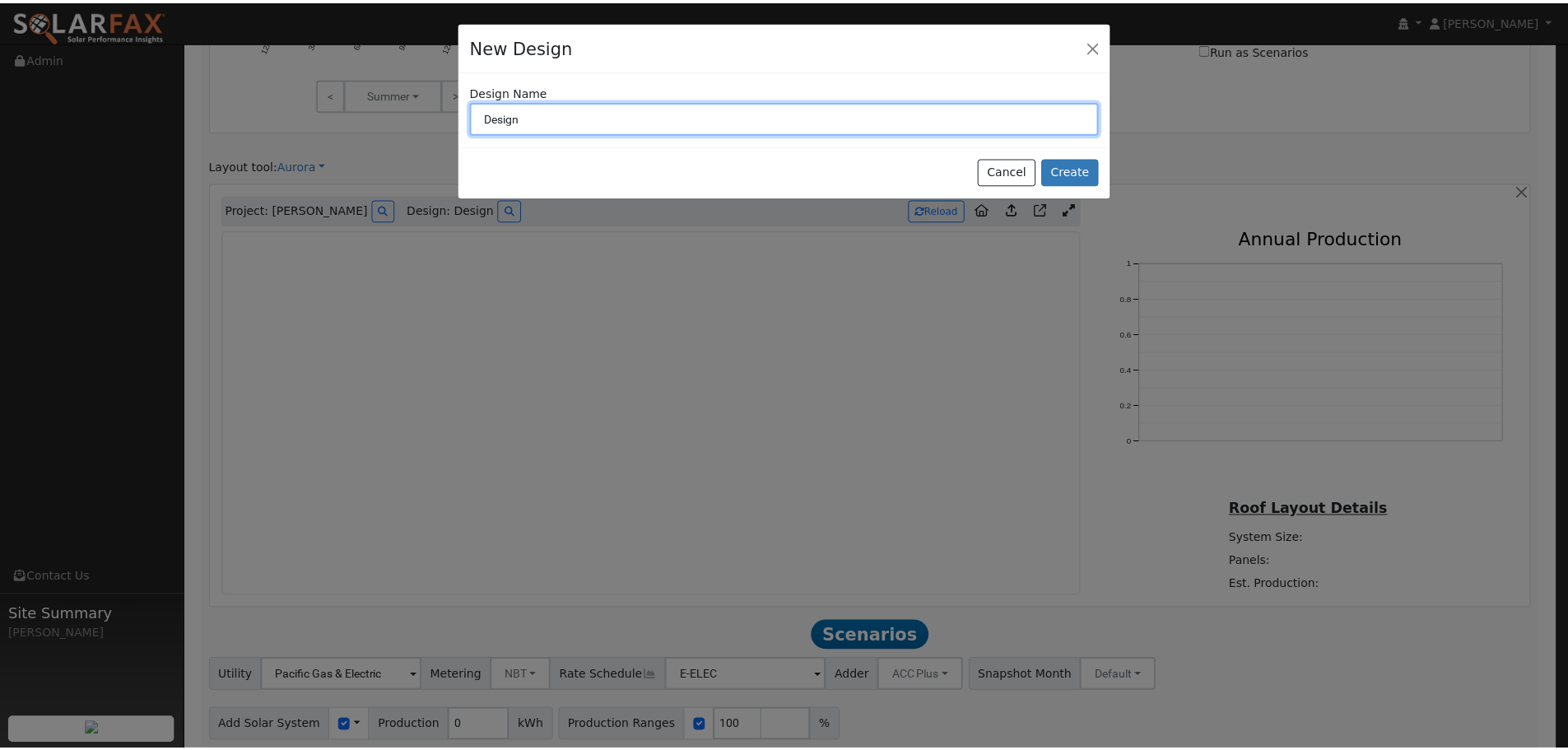
scroll to position [915, 0]
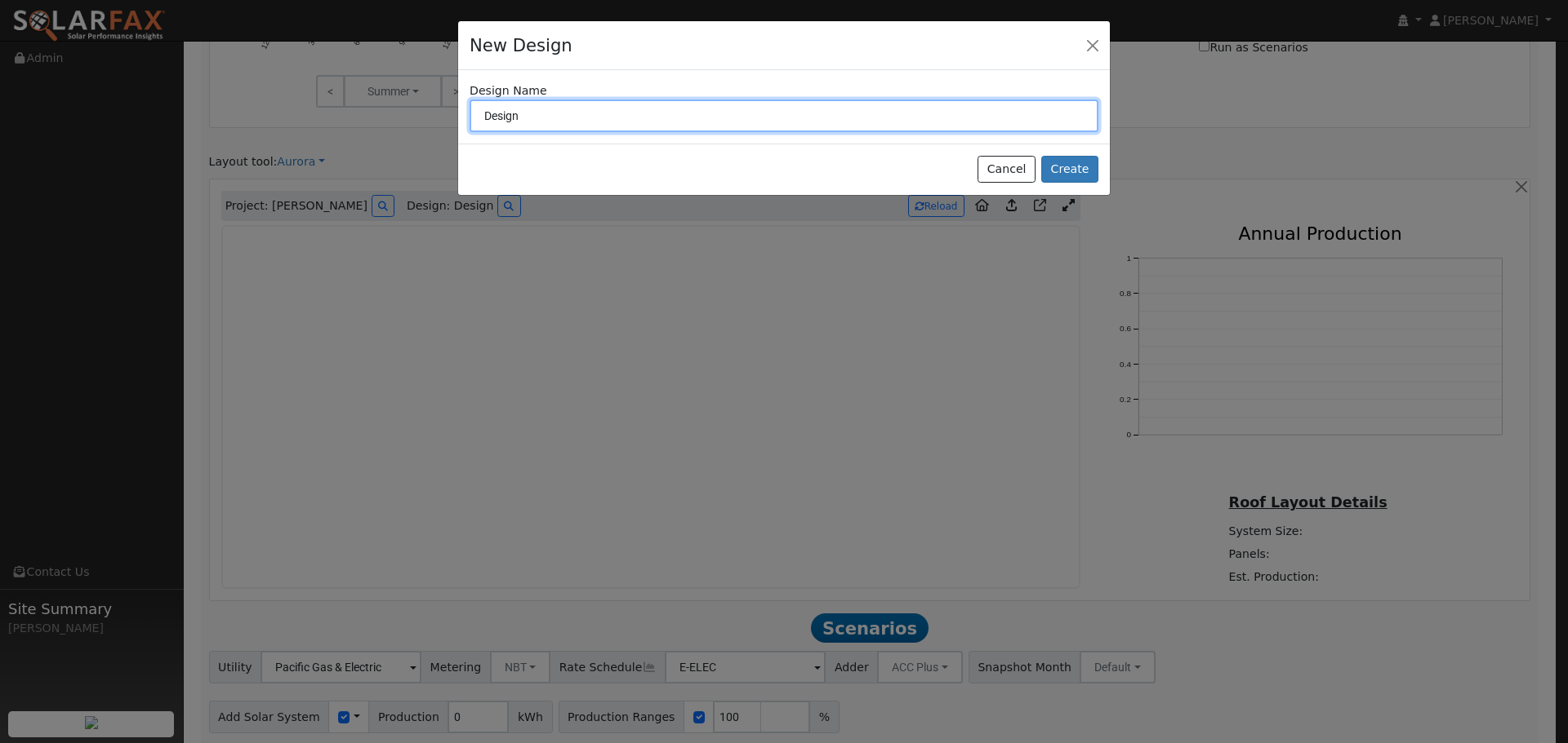
drag, startPoint x: 536, startPoint y: 112, endPoint x: 480, endPoint y: 118, distance: 56.3
click at [480, 118] on input "Design" at bounding box center [784, 115] width 629 height 32
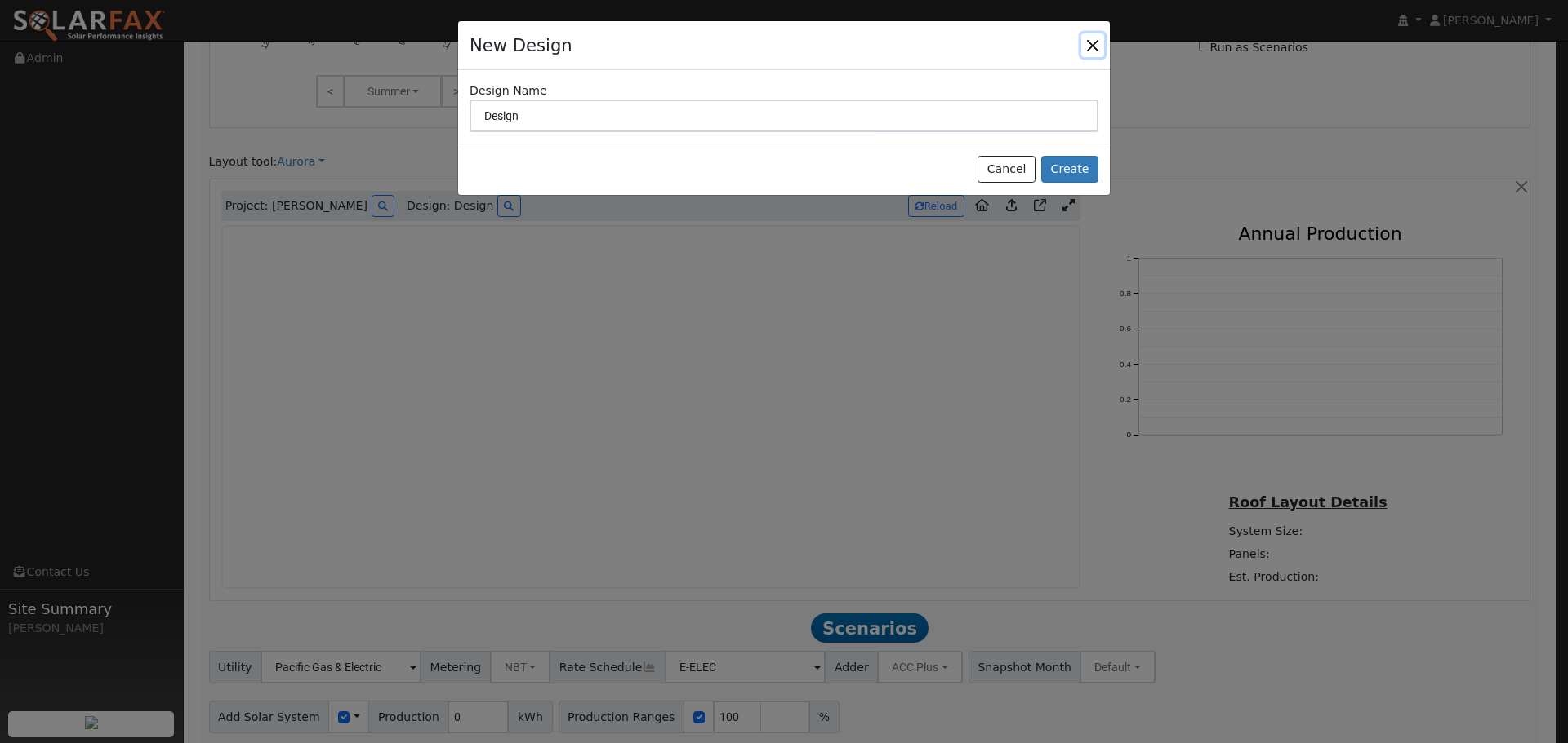
click at [1088, 46] on button "button" at bounding box center [1092, 44] width 22 height 22
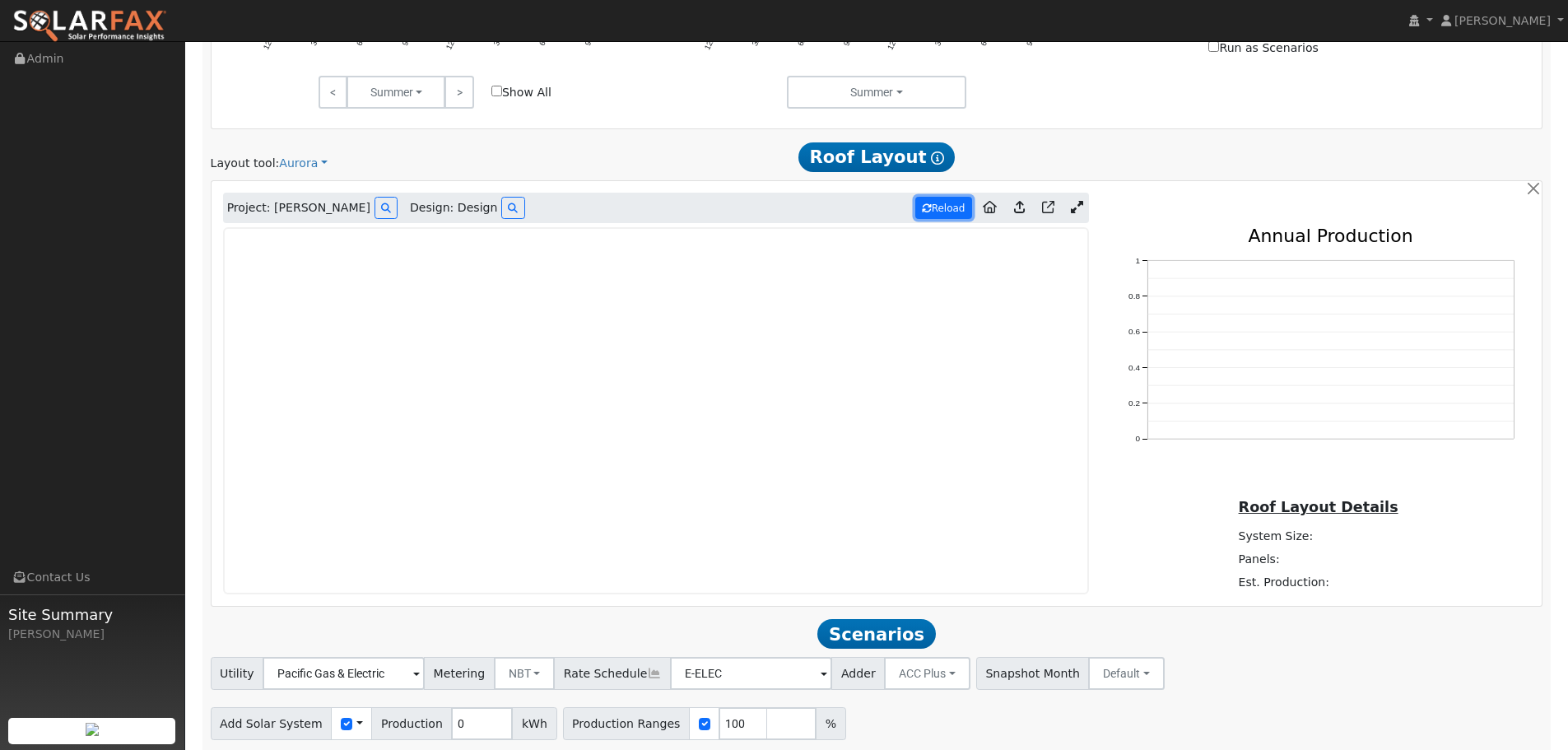
click at [955, 213] on button "Reload" at bounding box center [944, 208] width 57 height 23
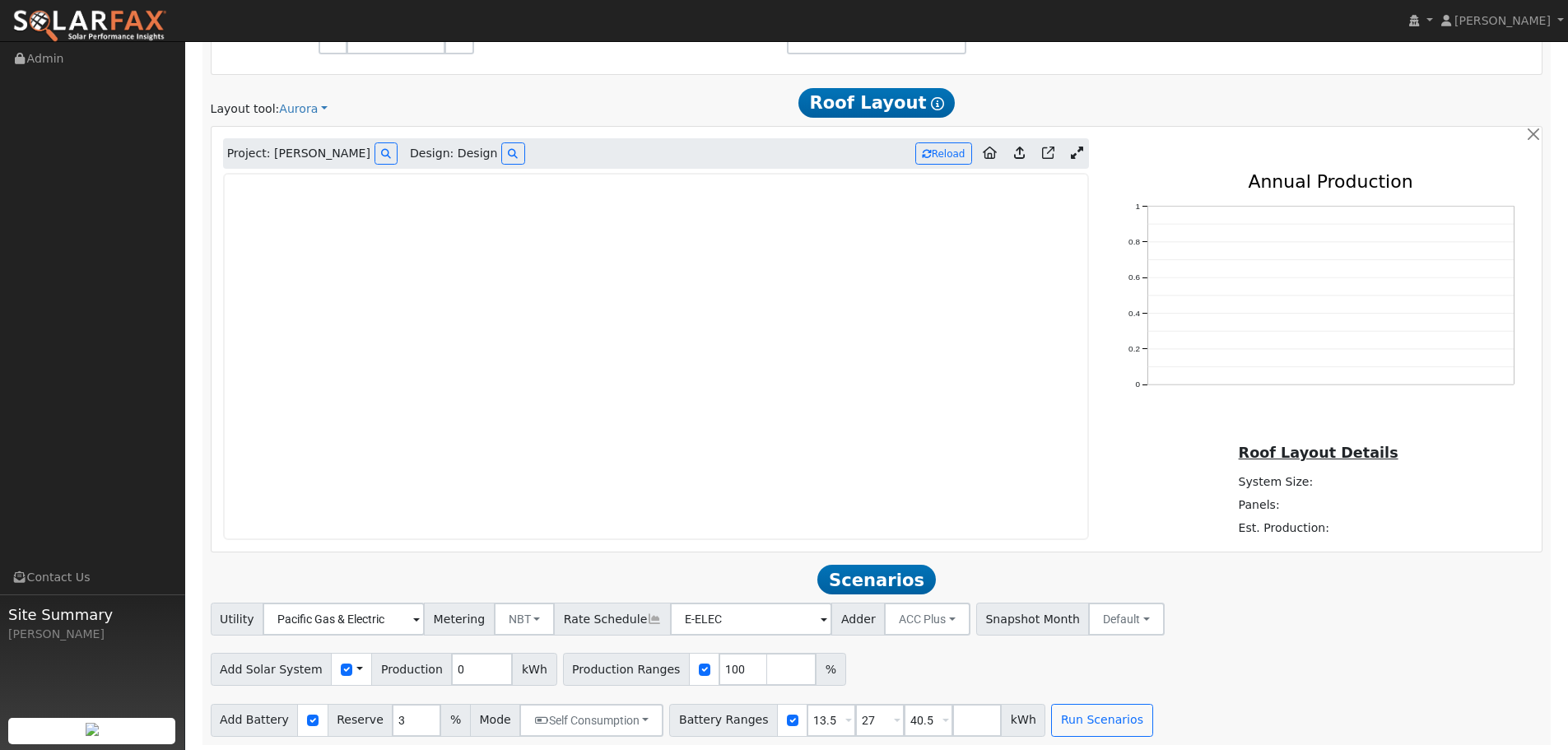
scroll to position [973, 0]
